Goal: Information Seeking & Learning: Check status

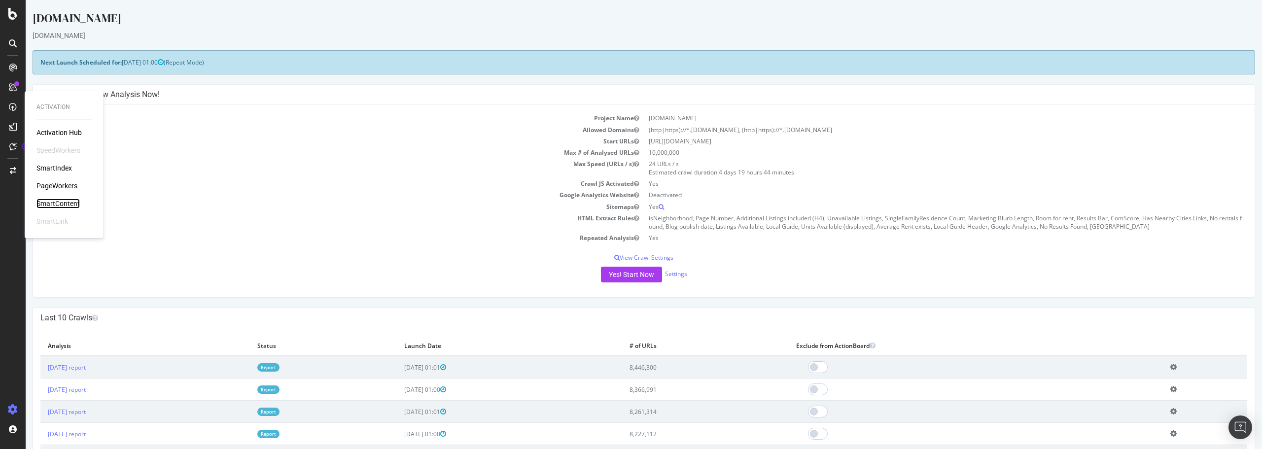
click at [64, 203] on div "SmartContent" at bounding box center [57, 204] width 43 height 10
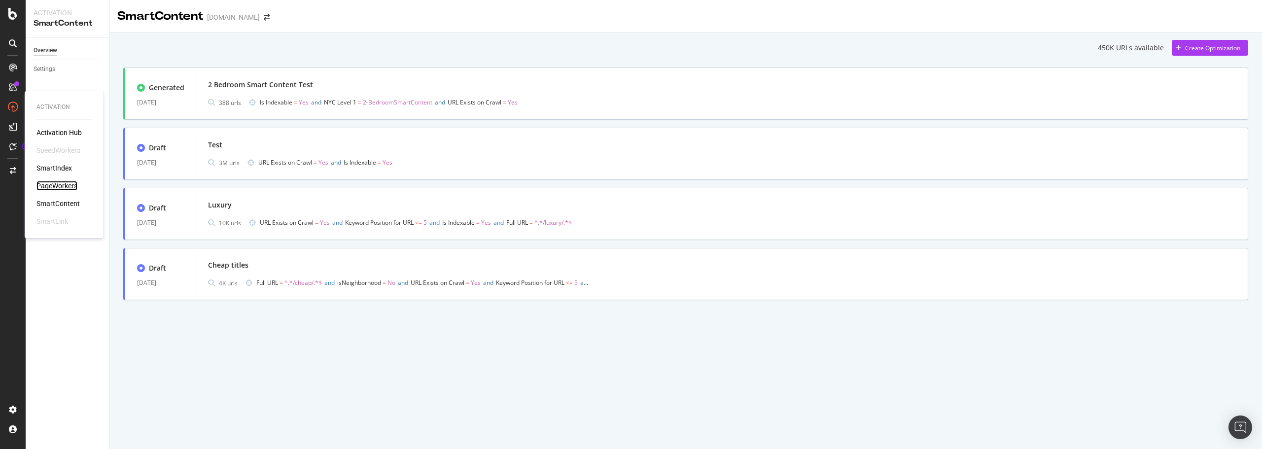
click at [52, 184] on div "PageWorkers" at bounding box center [56, 186] width 41 height 10
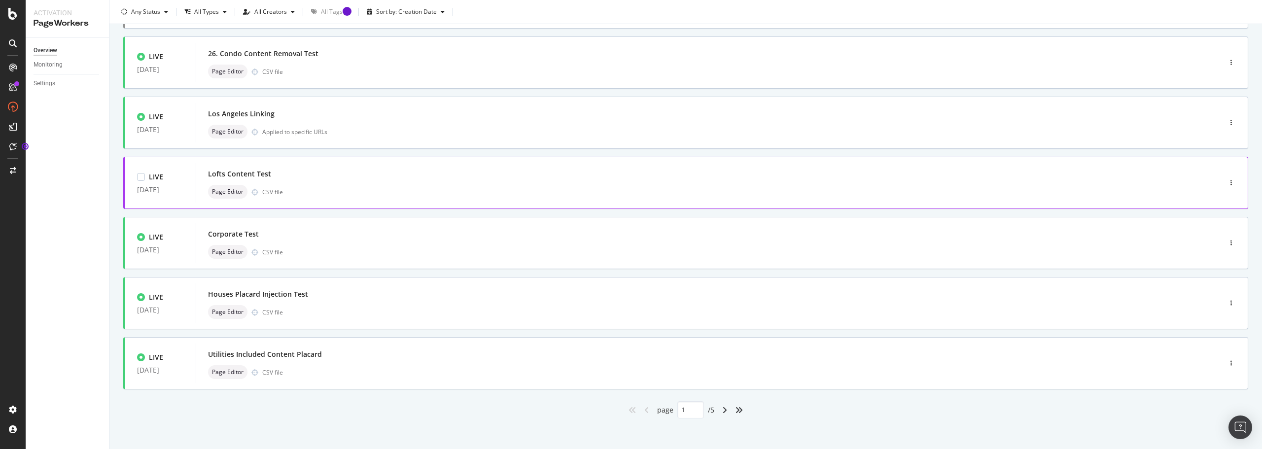
scroll to position [296, 0]
click at [378, 304] on div "Page Editor CSV file" at bounding box center [693, 310] width 971 height 14
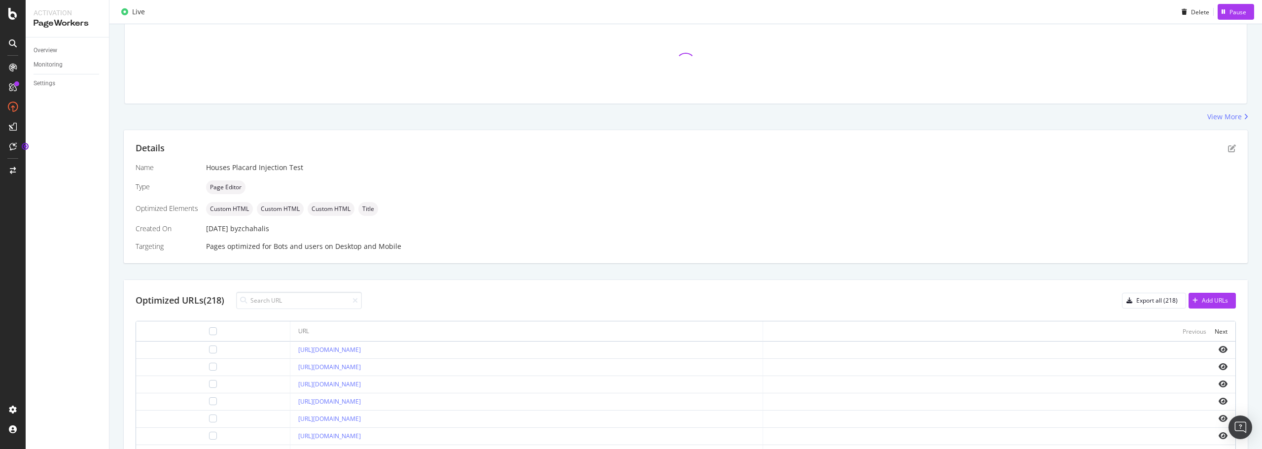
scroll to position [111, 0]
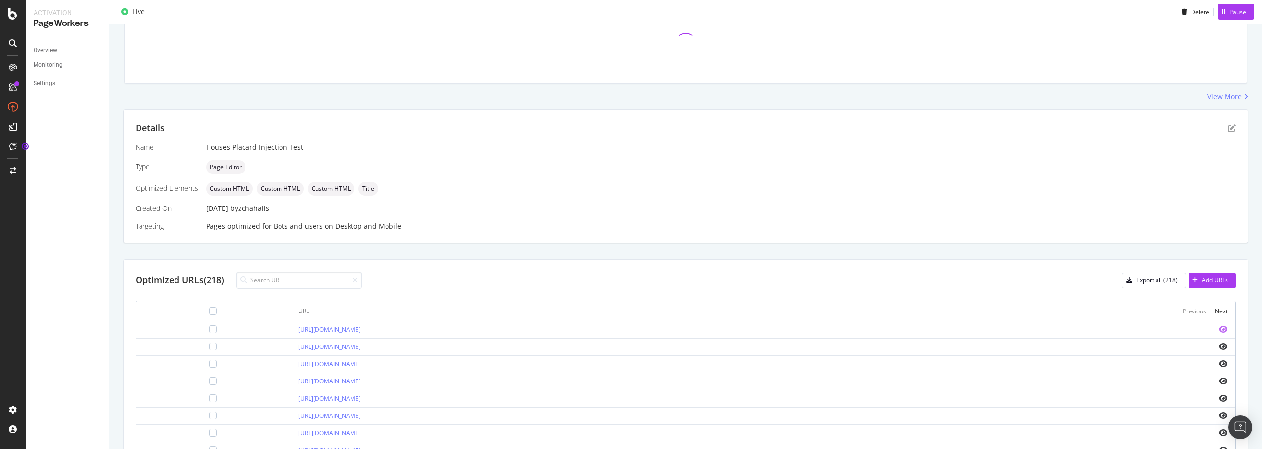
click at [1219, 329] on icon "eye" at bounding box center [1223, 329] width 9 height 8
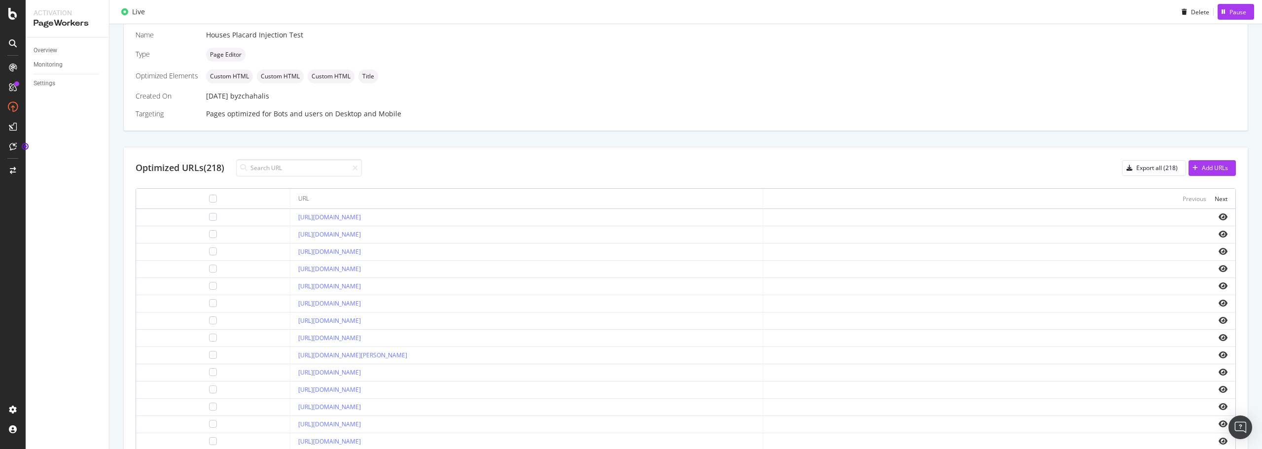
scroll to position [191, 0]
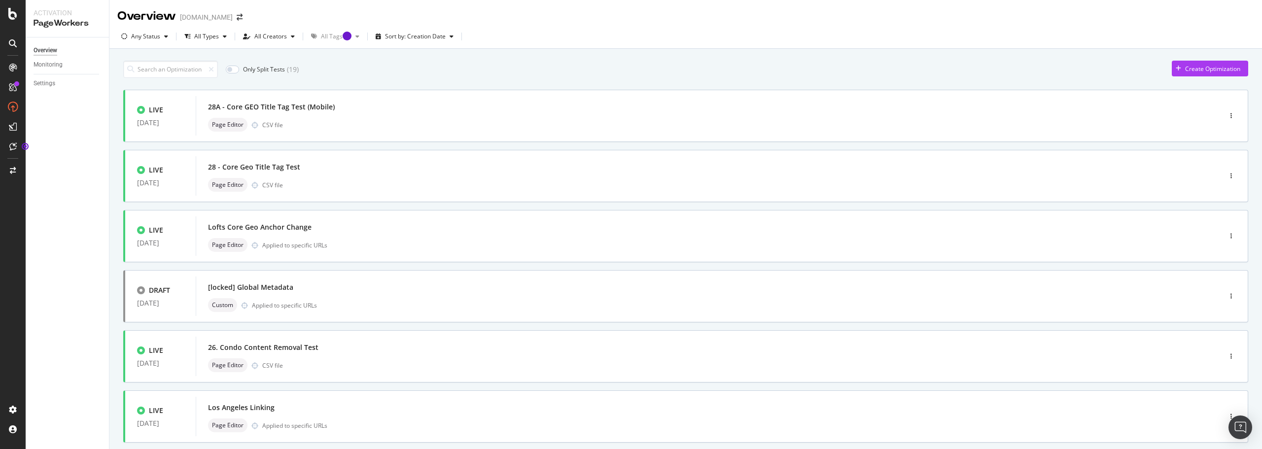
click at [342, 385] on div "LIVE [DATE] 28A - Core GEO Title Tag Test (Mobile) Page Editor CSV file LIVE [D…" at bounding box center [685, 401] width 1125 height 623
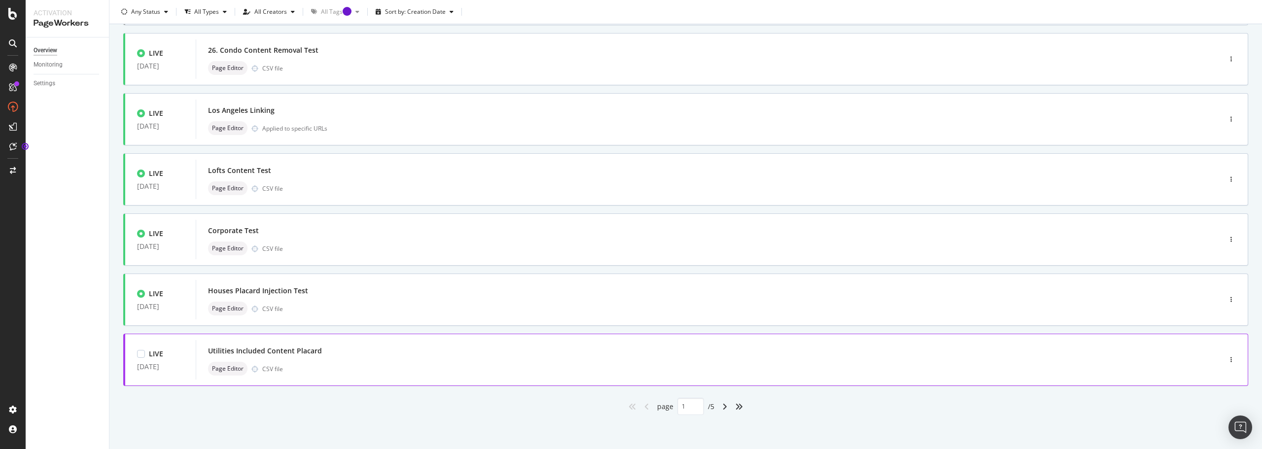
scroll to position [298, 0]
click at [844, 299] on div "Houses Placard Injection Test Page Editor CSV file" at bounding box center [693, 300] width 971 height 32
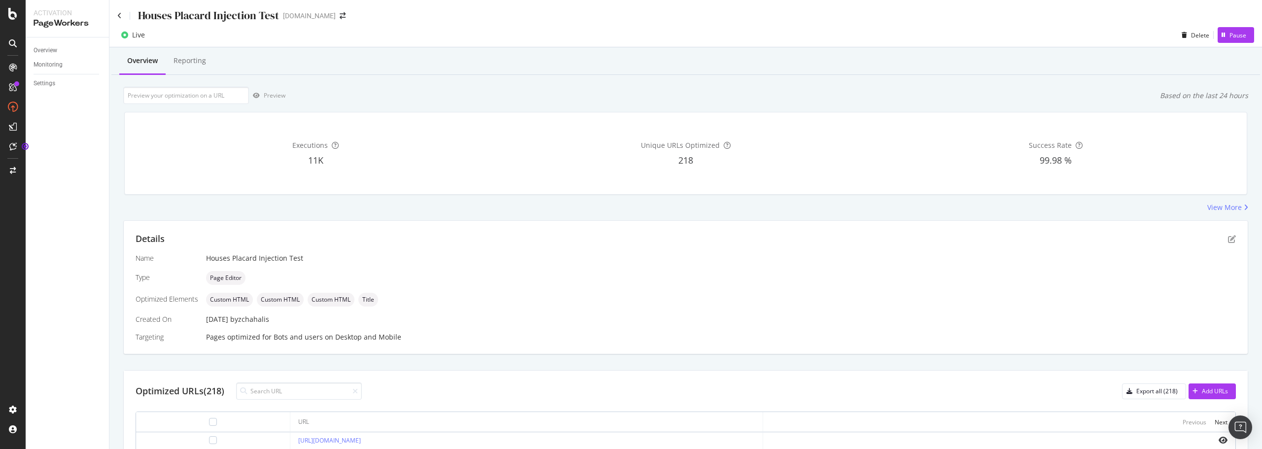
scroll to position [148, 0]
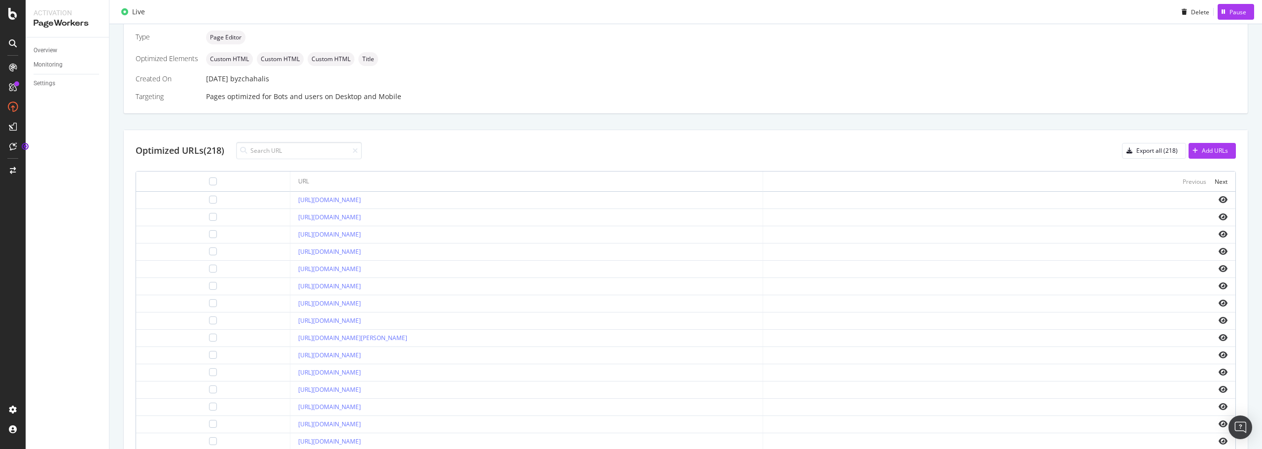
scroll to position [247, 0]
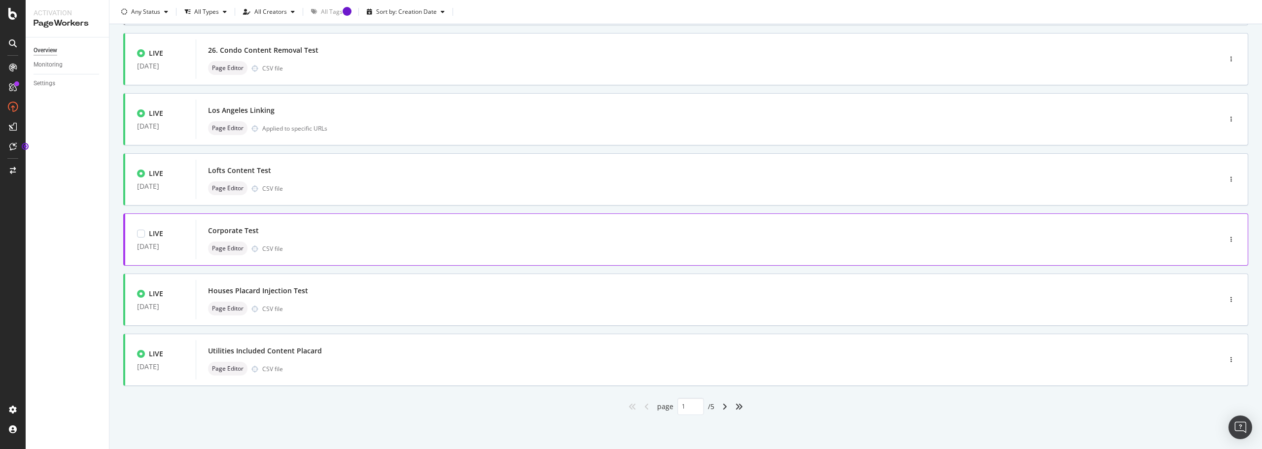
scroll to position [298, 0]
click at [718, 407] on div "angle-right" at bounding box center [724, 406] width 13 height 16
type input "2"
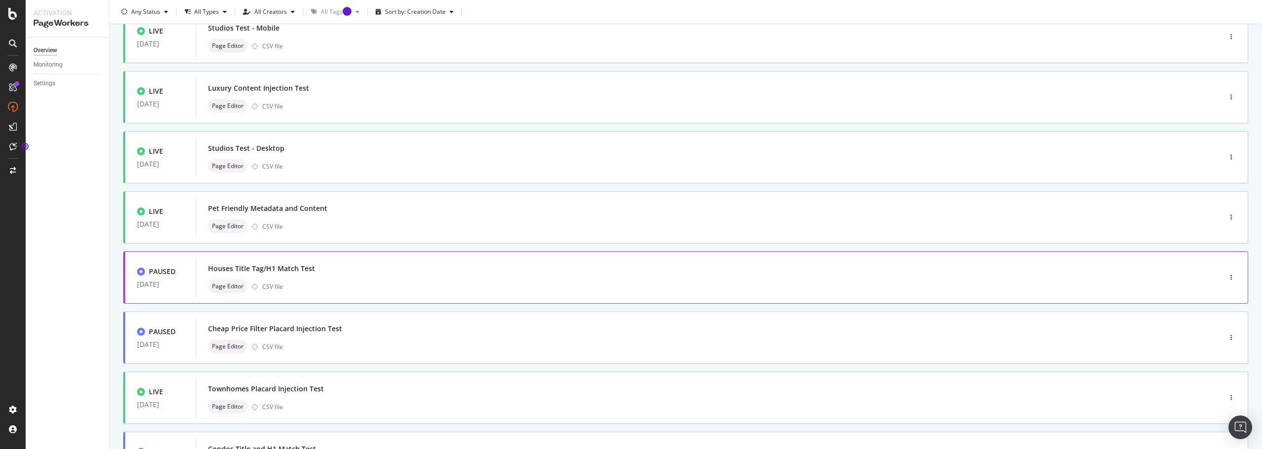
scroll to position [0, 0]
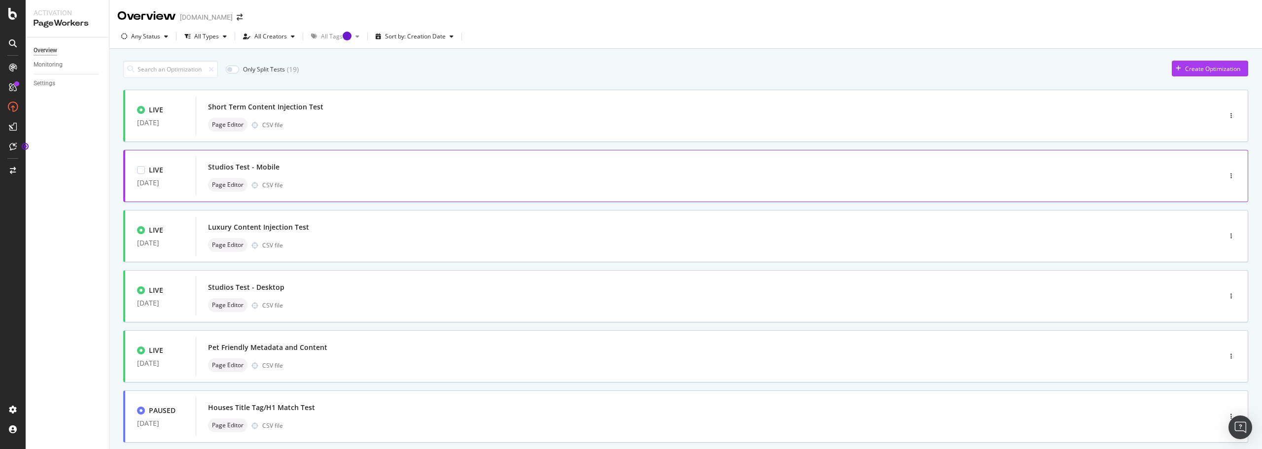
click at [342, 167] on div "Studios Test - Mobile" at bounding box center [693, 167] width 971 height 14
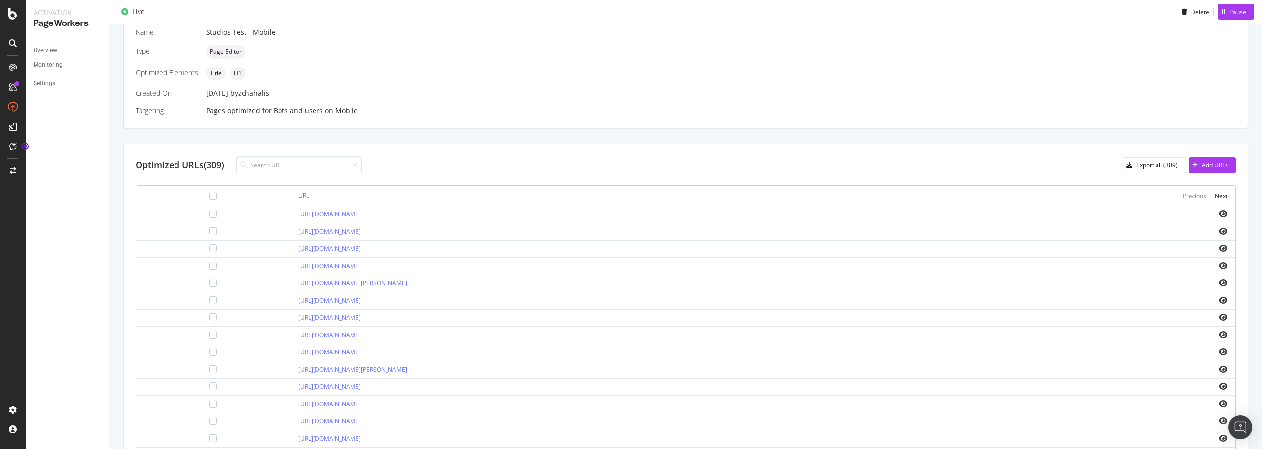
scroll to position [289, 0]
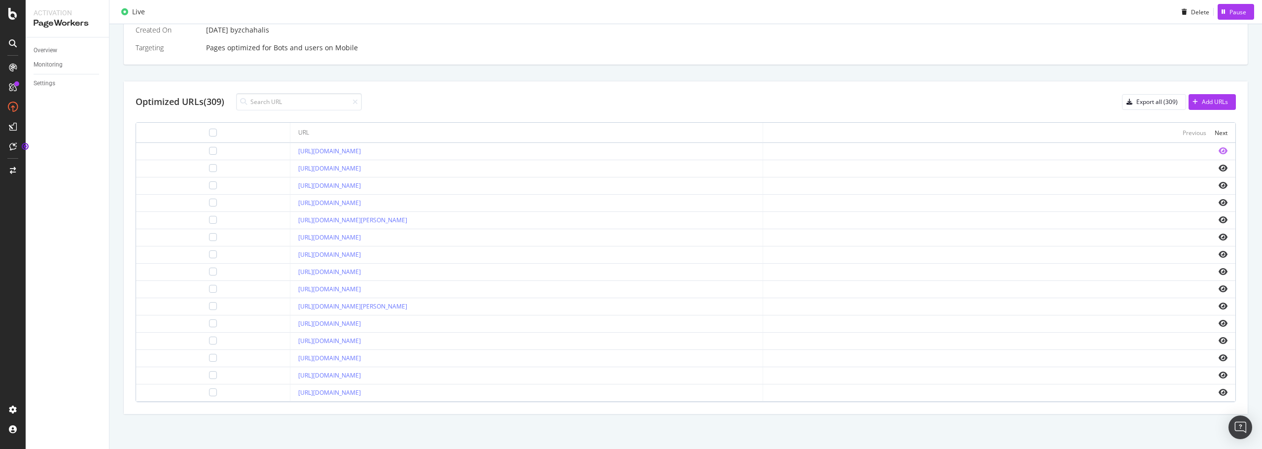
click at [1219, 153] on icon "eye" at bounding box center [1223, 151] width 9 height 8
click at [1219, 373] on icon "eye" at bounding box center [1223, 375] width 9 height 8
click at [1219, 236] on icon "eye" at bounding box center [1223, 237] width 9 height 8
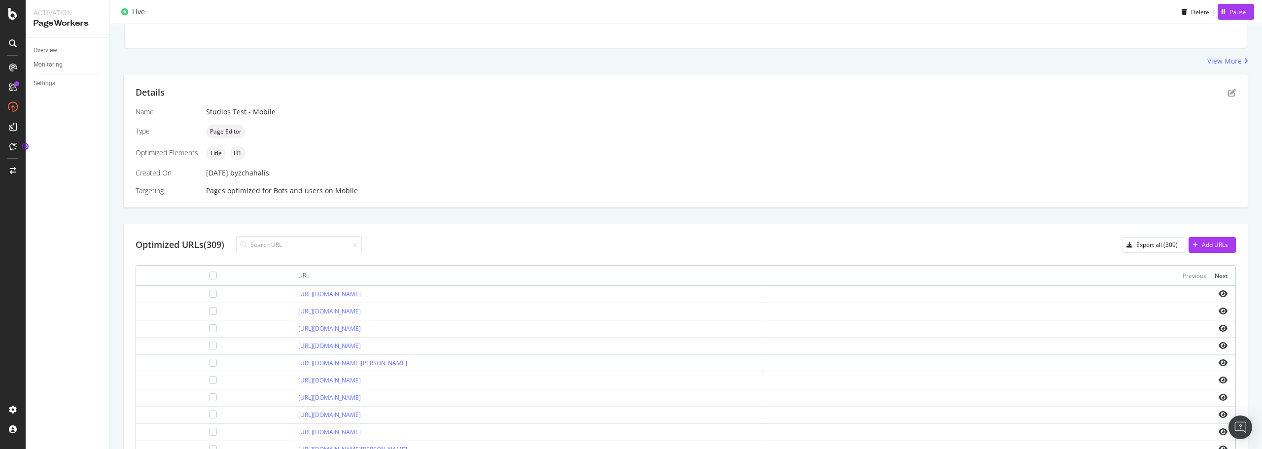
scroll to position [142, 0]
click at [1215, 279] on div "Next" at bounding box center [1221, 281] width 13 height 8
click at [1219, 367] on icon "eye" at bounding box center [1223, 368] width 9 height 8
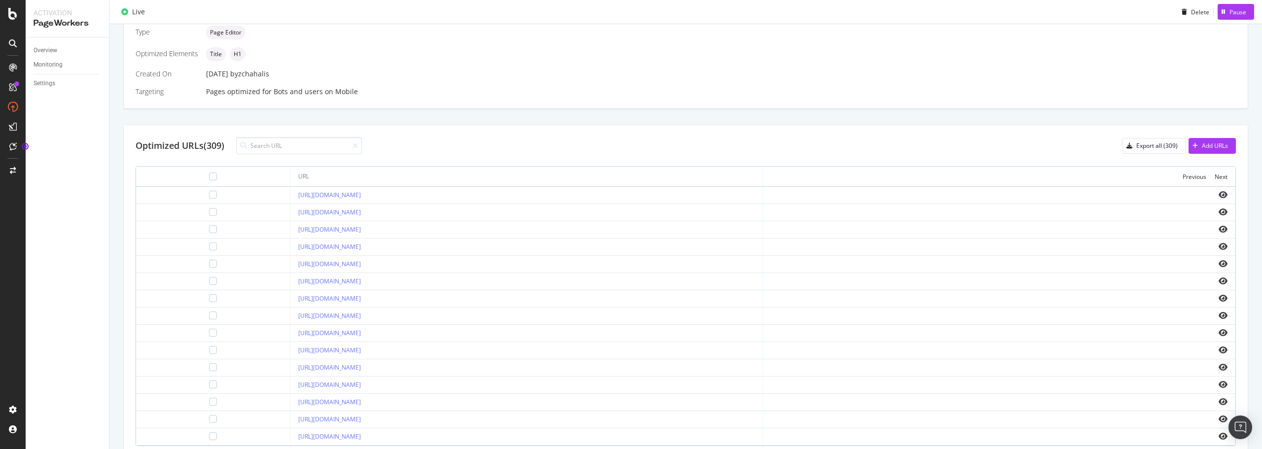
scroll to position [247, 0]
click at [1219, 262] on icon "eye" at bounding box center [1223, 263] width 9 height 8
drag, startPoint x: 1212, startPoint y: 263, endPoint x: 1217, endPoint y: 267, distance: 6.4
click at [1219, 267] on icon "eye" at bounding box center [1223, 263] width 9 height 8
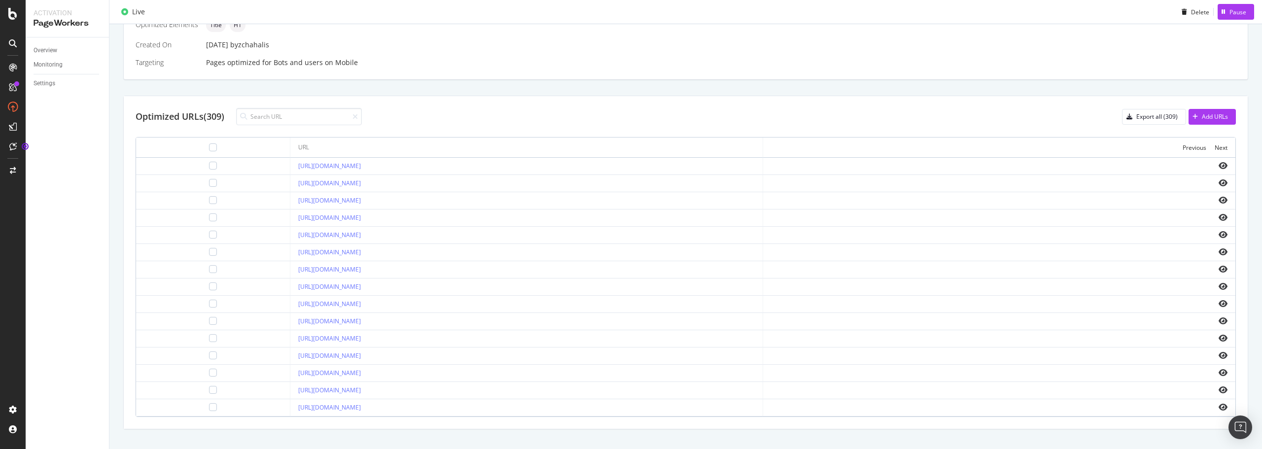
scroll to position [289, 0]
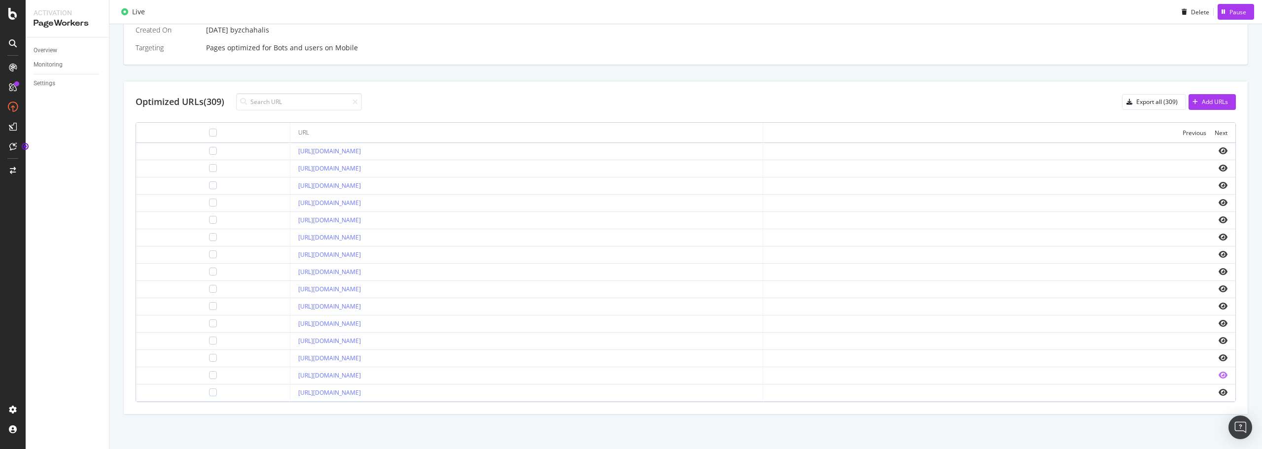
click at [1219, 371] on icon "eye" at bounding box center [1223, 375] width 9 height 8
click at [87, 155] on div "Overview Monitoring Settings" at bounding box center [67, 243] width 83 height 412
click at [1219, 286] on icon "eye" at bounding box center [1223, 289] width 9 height 8
drag, startPoint x: 343, startPoint y: 284, endPoint x: 350, endPoint y: 291, distance: 10.1
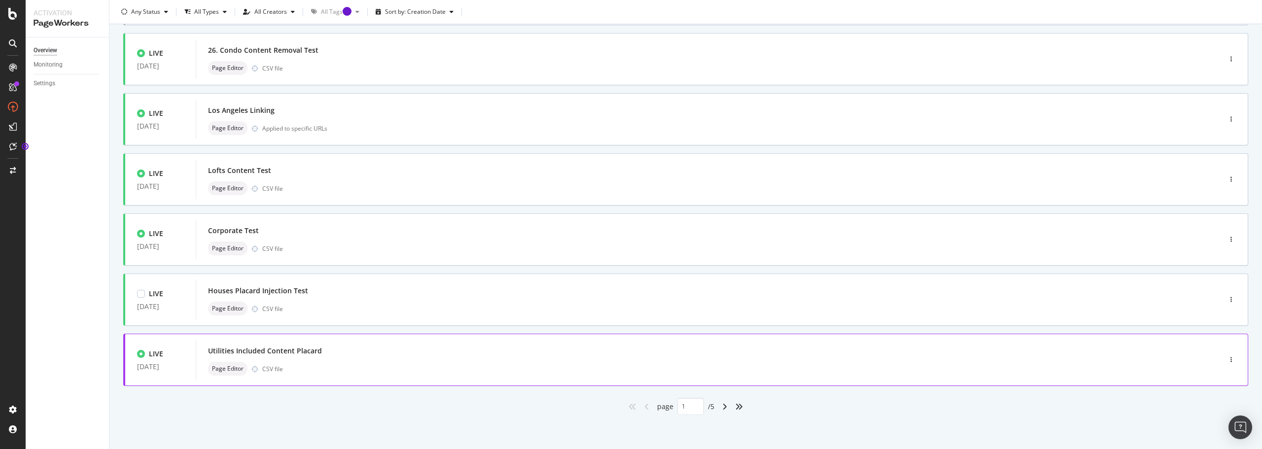
scroll to position [298, 0]
click at [749, 353] on div "Utilities Included Content Placard" at bounding box center [693, 351] width 971 height 14
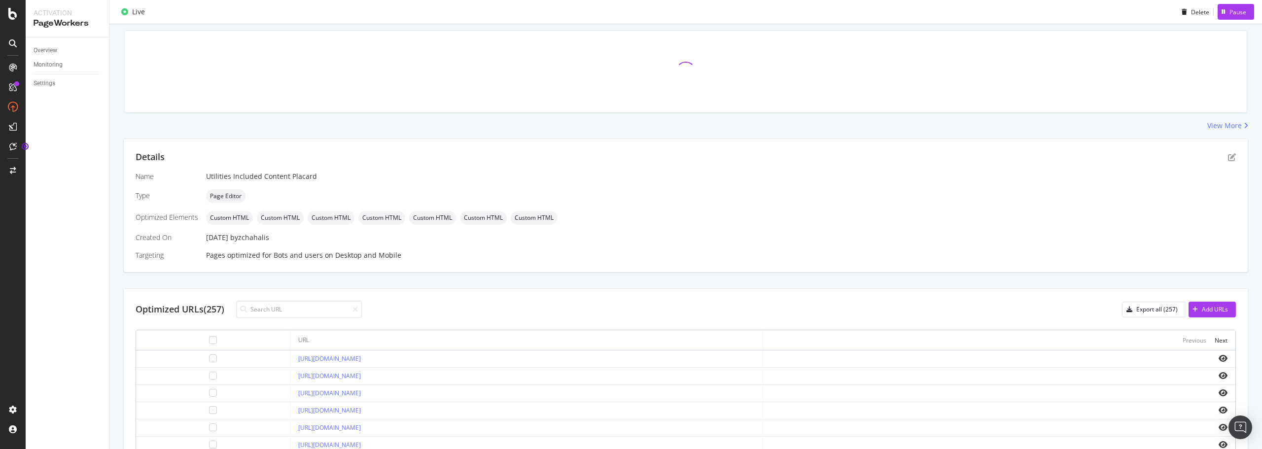
scroll to position [99, 0]
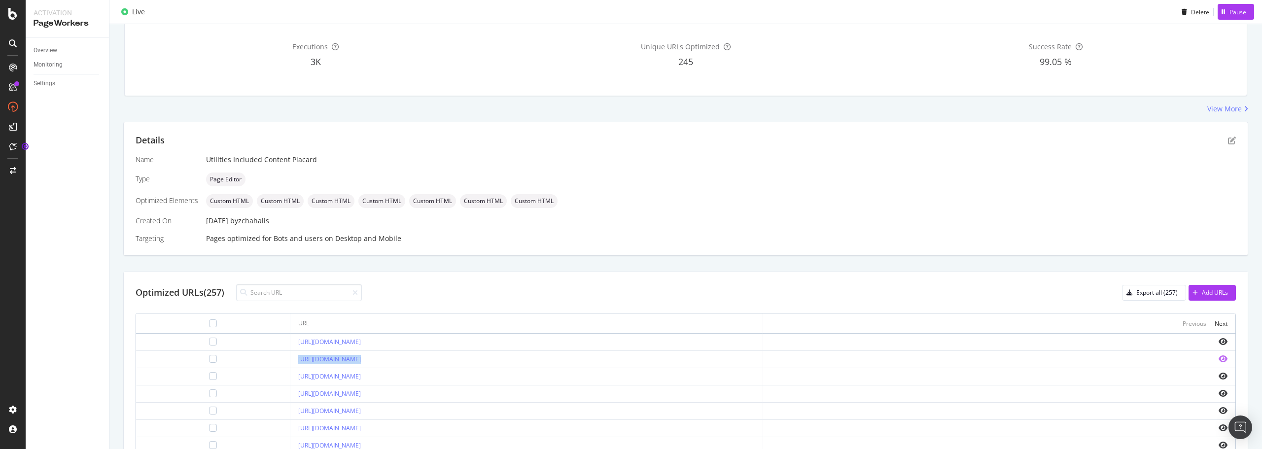
drag, startPoint x: 1217, startPoint y: 351, endPoint x: 1214, endPoint y: 360, distance: 10.0
click at [1219, 360] on icon "eye" at bounding box center [1223, 359] width 9 height 8
click at [1219, 359] on icon "eye" at bounding box center [1223, 359] width 9 height 8
